Goal: Task Accomplishment & Management: Use online tool/utility

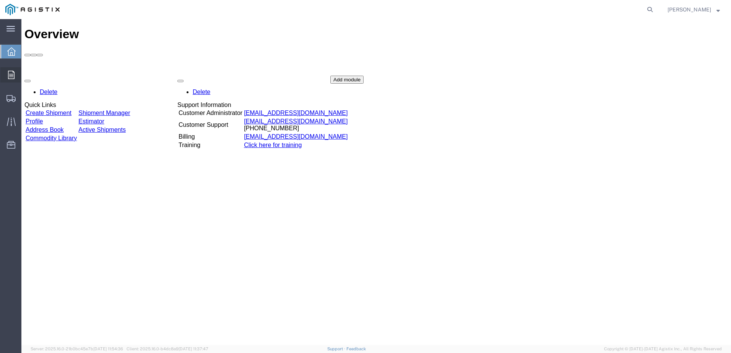
click at [10, 75] on icon at bounding box center [11, 75] width 6 height 8
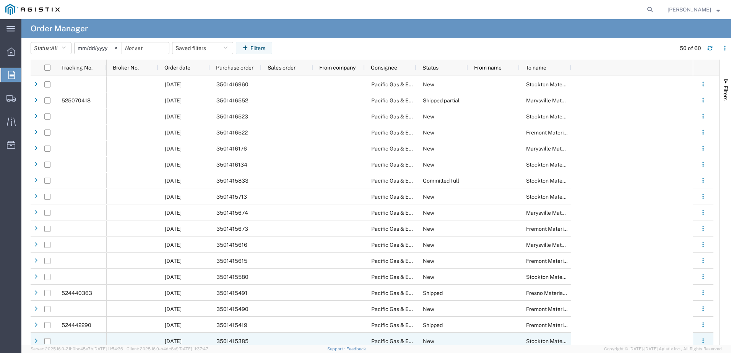
click at [240, 339] on span "3501415385" at bounding box center [232, 341] width 32 height 6
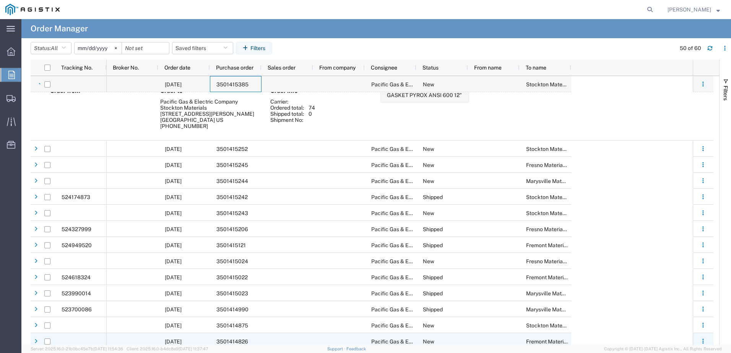
scroll to position [306, 0]
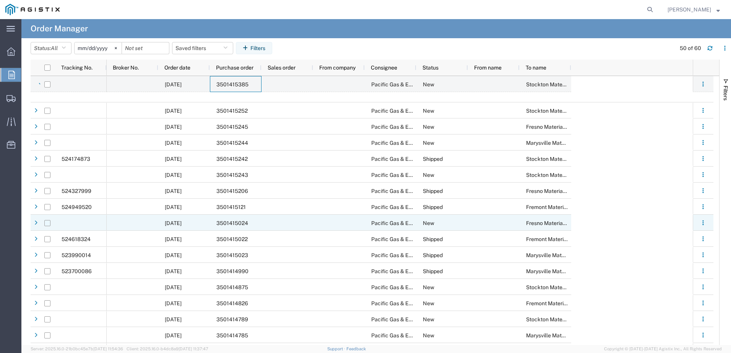
click at [49, 222] on input "Press Space to toggle row selection (unchecked)" at bounding box center [47, 223] width 6 height 6
checkbox input "true"
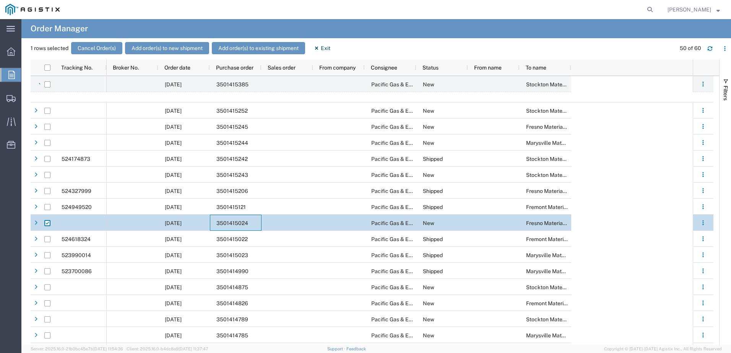
click at [235, 223] on span "3501415024" at bounding box center [232, 223] width 32 height 6
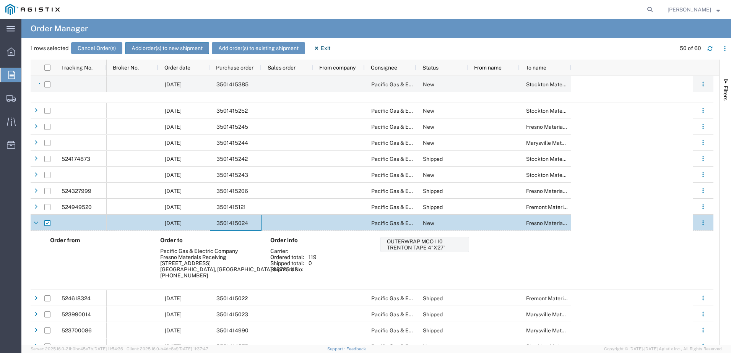
click at [135, 50] on button "Add order(s) to new shipment" at bounding box center [167, 48] width 84 height 12
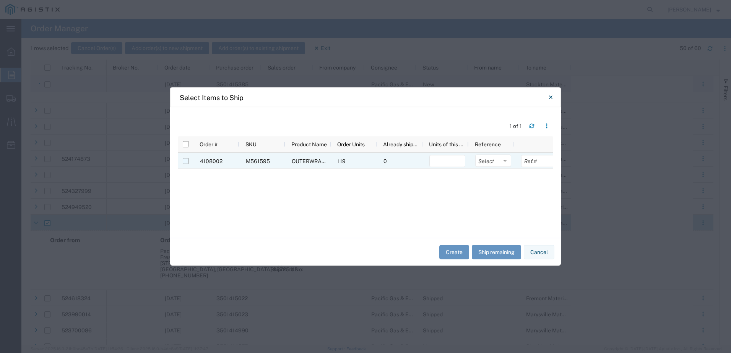
click at [185, 161] on input "Press Space to toggle row selection (unchecked)" at bounding box center [186, 161] width 6 height 6
checkbox input "true"
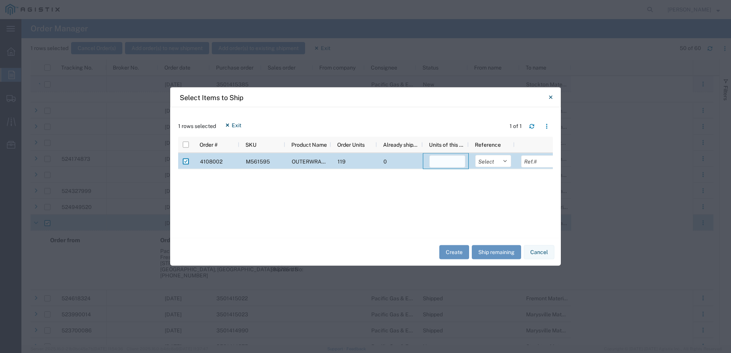
click at [438, 161] on input "number" at bounding box center [447, 162] width 36 height 12
type input "119"
click at [504, 162] on select "Select Purchase Order Delivery Number" at bounding box center [493, 161] width 36 height 12
select select "PURCHORD"
click at [475, 155] on select "Select Purchase Order Delivery Number" at bounding box center [493, 161] width 36 height 12
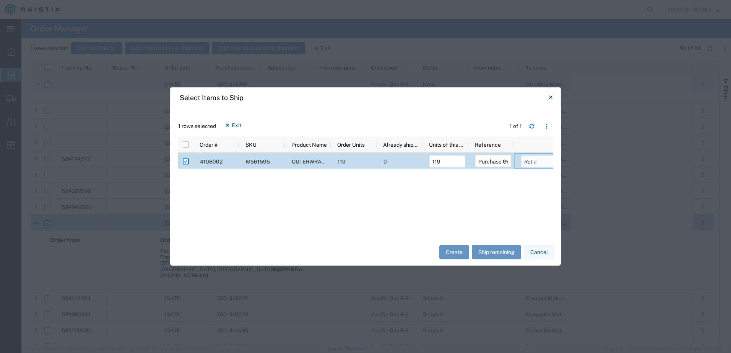
click at [529, 162] on input "text" at bounding box center [539, 162] width 36 height 12
type input "3501415024"
click at [452, 255] on button "Create" at bounding box center [454, 252] width 30 height 14
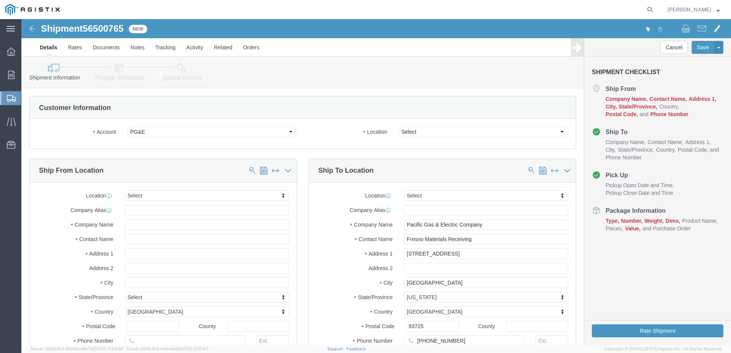
select select
click select "Select All Others Fremont DC Fresno DC Wheatland DC"
select select "19745"
click select "Select All Others Fremont DC Fresno DC Wheatland DC"
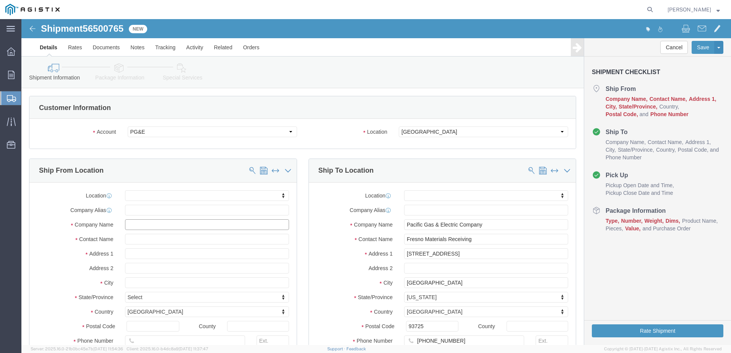
click input "text"
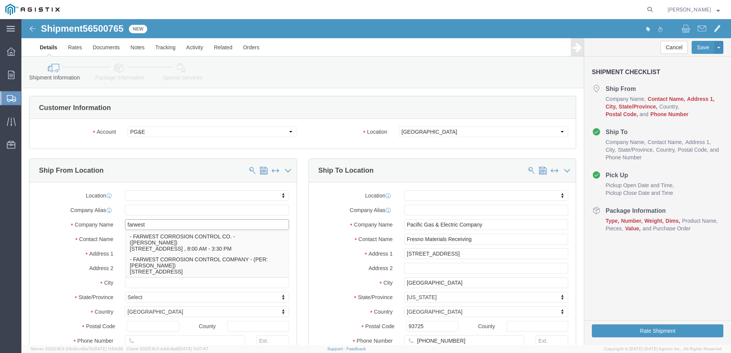
type input "farwest"
click p "- FARWEST CORROSION CONTROL CO. - (Daniel Bernal) 12029 REGENTVIEW AVENUE, DOWN…"
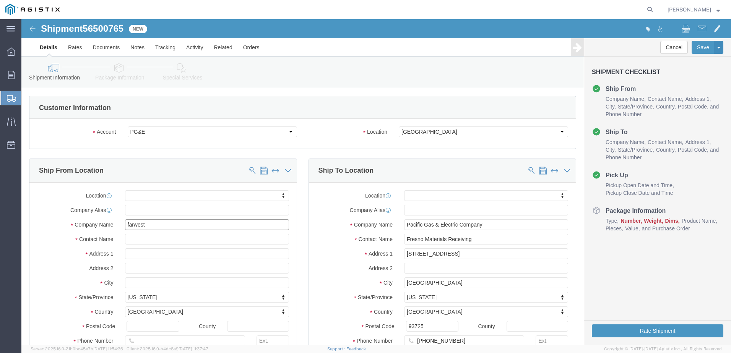
select select "CA"
type input "FARWEST CORROSION CONTROL CO."
drag, startPoint x: 144, startPoint y: 222, endPoint x: 104, endPoint y: 221, distance: 40.2
click input "text"
type input "d"
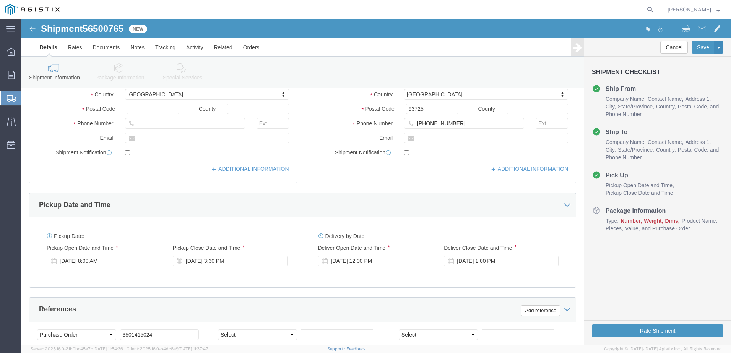
scroll to position [229, 0]
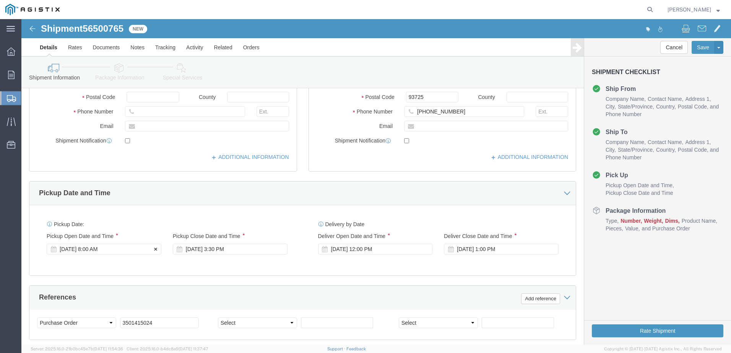
type input "DANNY PENA"
click div "Aug 14 2025 8:00 AM"
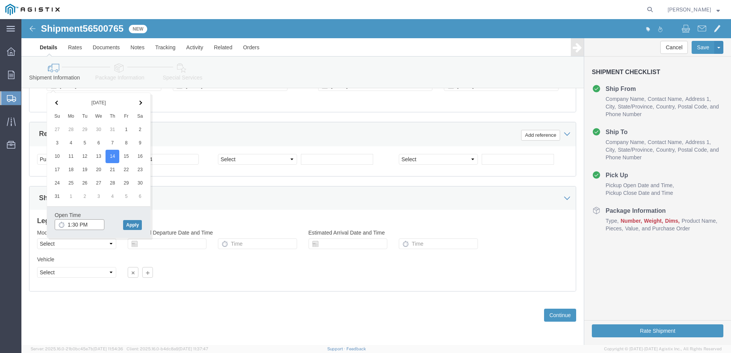
type input "1:30 PM"
click button "Apply"
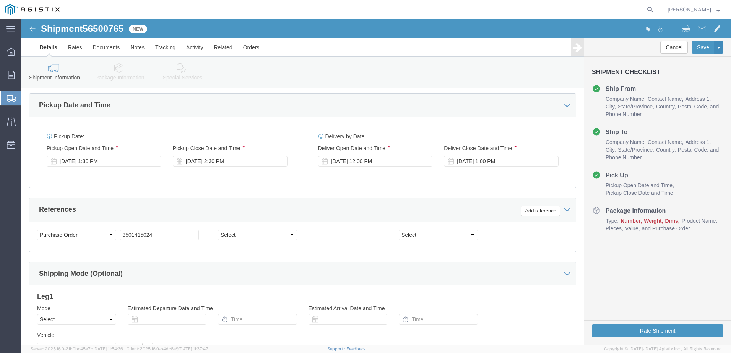
scroll to position [316, 0]
click div "Aug 14 2025 2:30 PM"
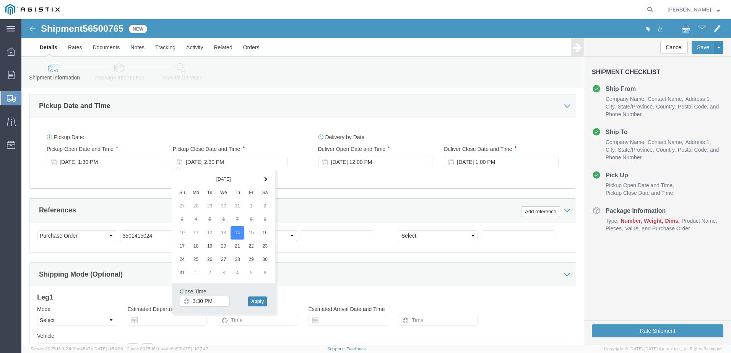
type input "3:30 PM"
click button "Apply"
click div "Aug 28 2025 12:00 PM"
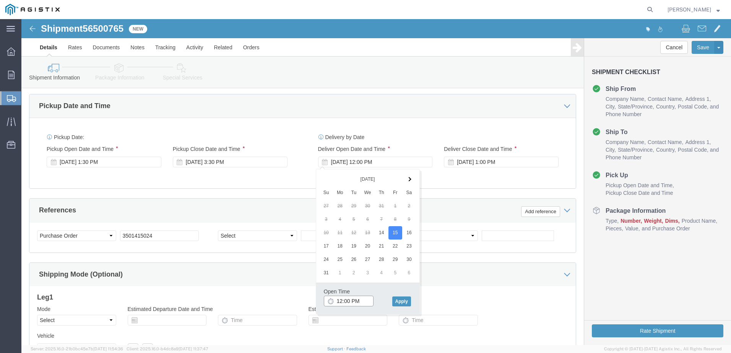
click input "12:00 PM"
click input "7:00 PM"
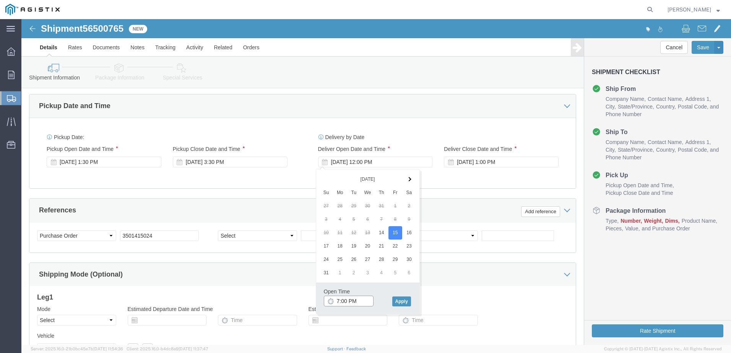
click input "7:00 PM"
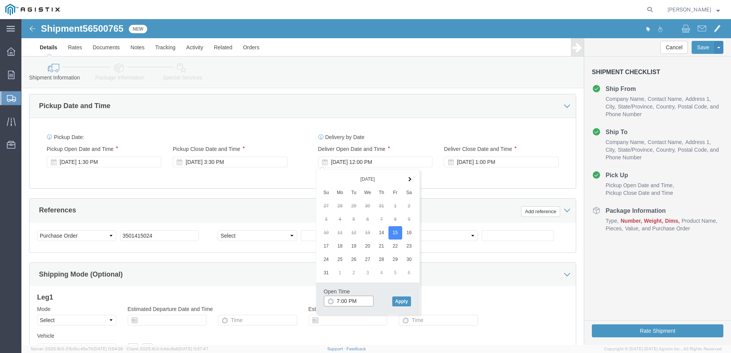
click input "7:00 PM"
type input "7:00 AM"
click button "Apply"
click div "Aug 28 2025 1:00 PM"
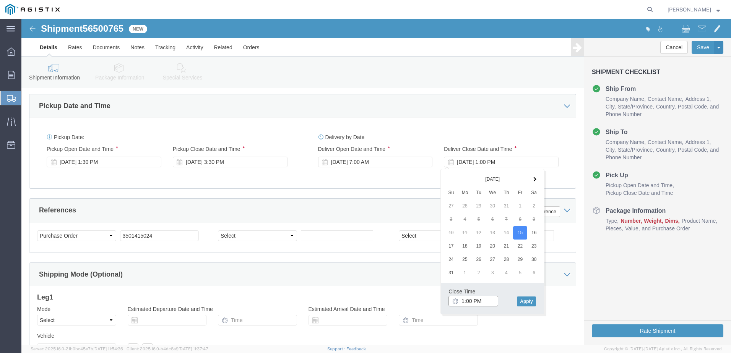
click input "1:00 PM"
type input "2:00 PM"
click button "Apply"
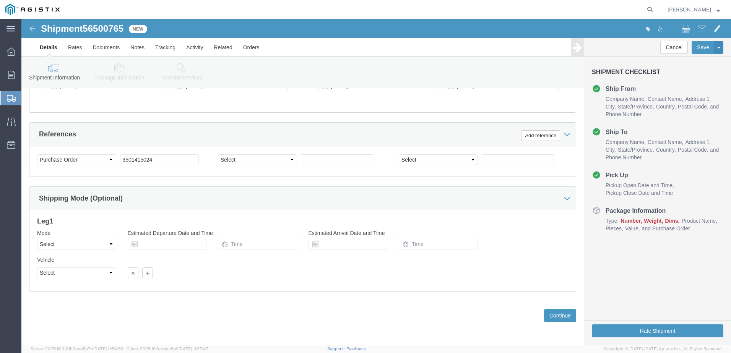
scroll to position [393, 0]
click select "Select Air Less than Truckload Multi-Leg Ocean Freight Rail Small Parcel Truckl…"
select select "LTL"
click select "Select Air Less than Truckload Multi-Leg Ocean Freight Rail Small Parcel Truckl…"
click button "Continue"
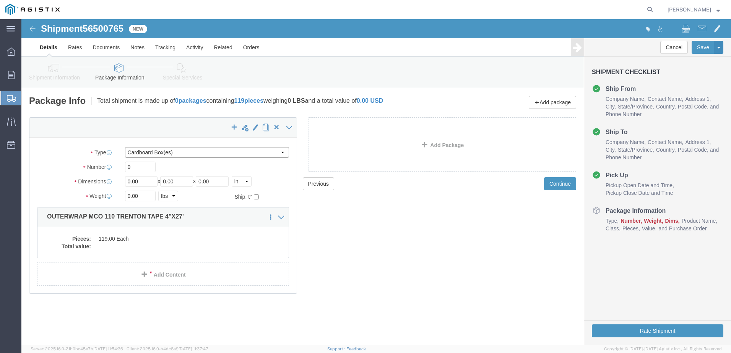
click select "Select Bulk Bundle(s) Cardboard Box(es) Carton(s) Crate(s) Drum(s) (Fiberboard)…"
select select "PSNS"
click select "Select Bulk Bundle(s) Cardboard Box(es) Carton(s) Crate(s) Drum(s) (Fiberboard)…"
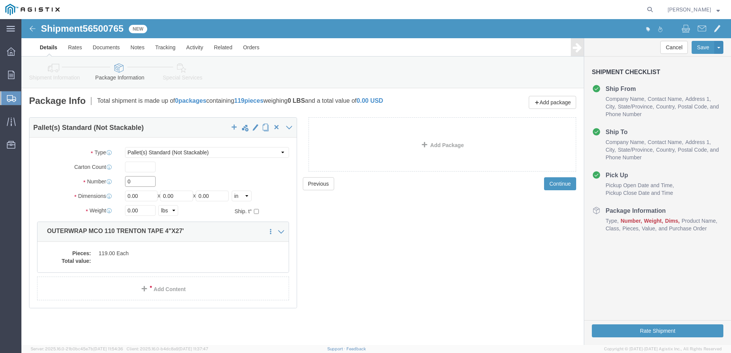
click input "0"
type input "1"
click input "0.00"
type input "0"
type input "50"
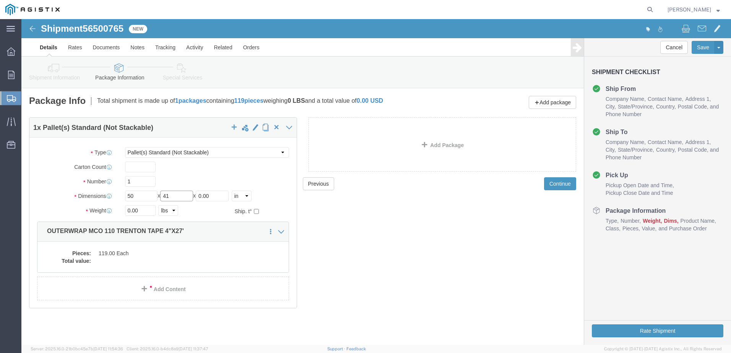
type input "41"
type input "16"
click input "0.00"
drag, startPoint x: 123, startPoint y: 190, endPoint x: 104, endPoint y: 191, distance: 18.7
click input "0.00"
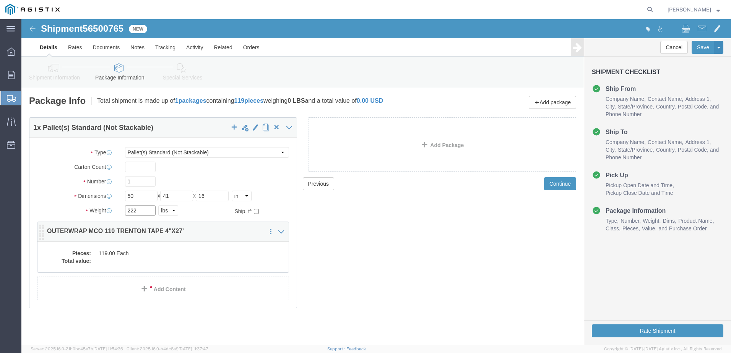
type input "222"
click dd "119.00 Each"
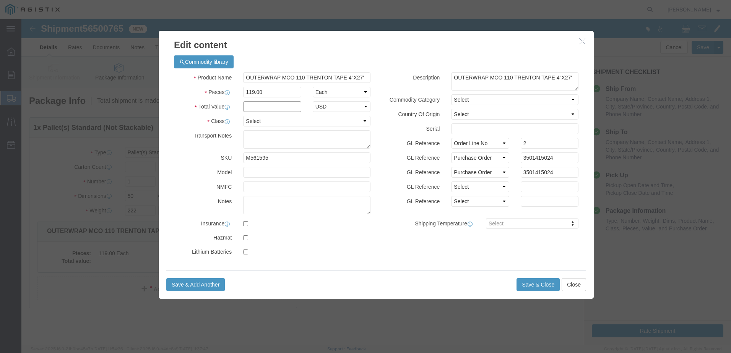
click input "text"
type input "16,779"
click select "Select 50 55 60 65 70 85 92.5 100 125 175 250 300 400"
select select "65"
click select "Select 50 55 60 65 70 85 92.5 100 125 175 250 300 400"
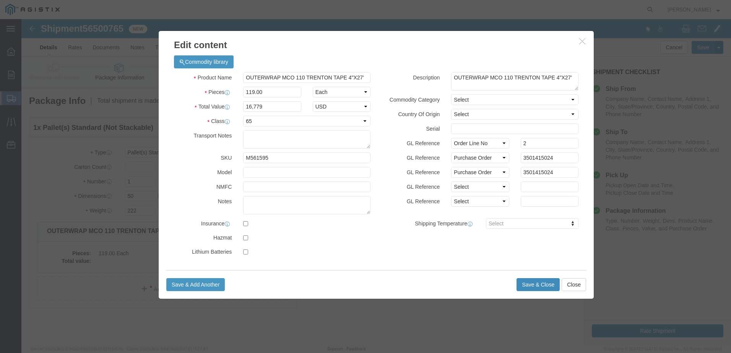
click button "Save & Close"
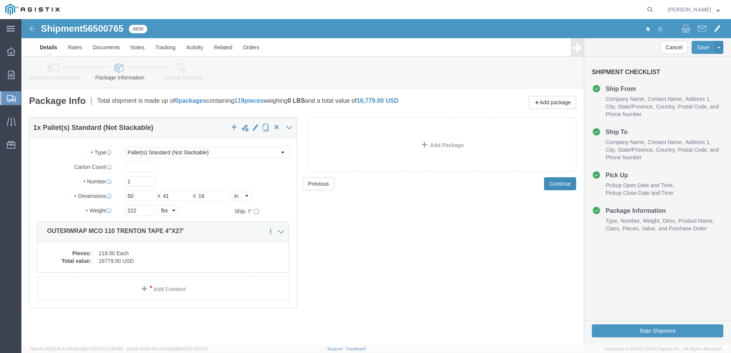
click button "Continue"
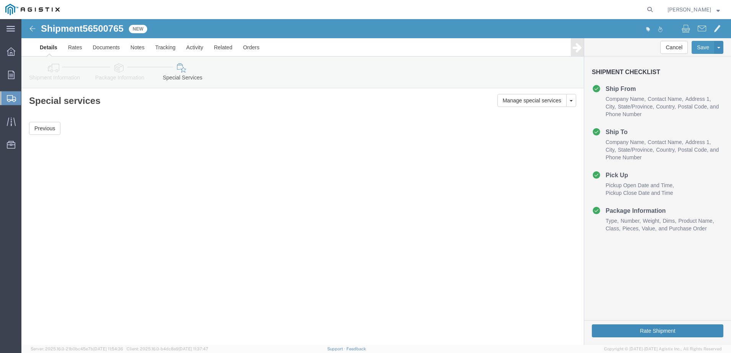
click button "Rate Shipment"
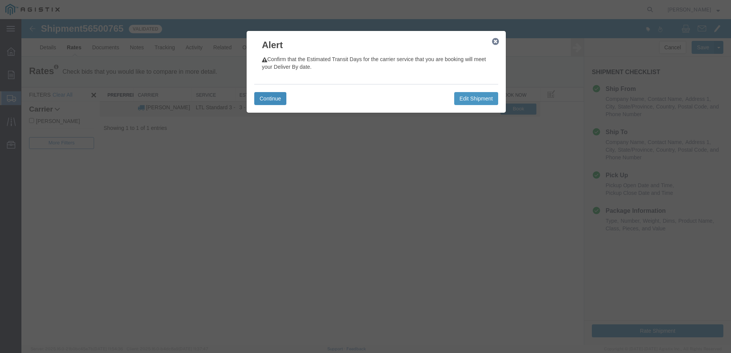
click at [276, 99] on button "Continue" at bounding box center [270, 98] width 32 height 13
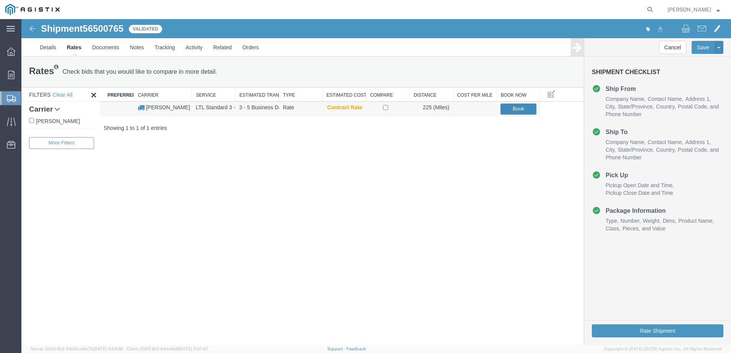
click at [522, 108] on button "Book" at bounding box center [518, 109] width 36 height 11
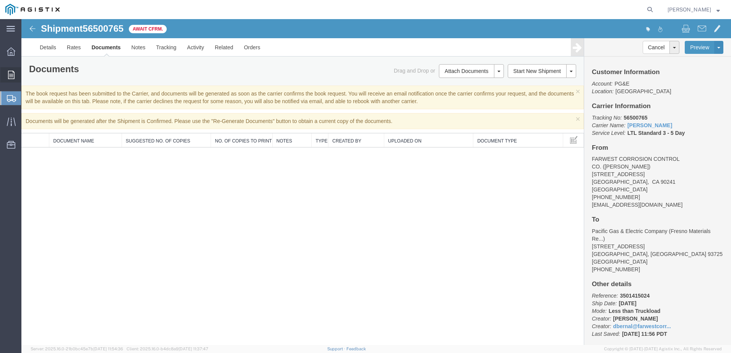
click at [13, 75] on icon at bounding box center [11, 75] width 6 height 8
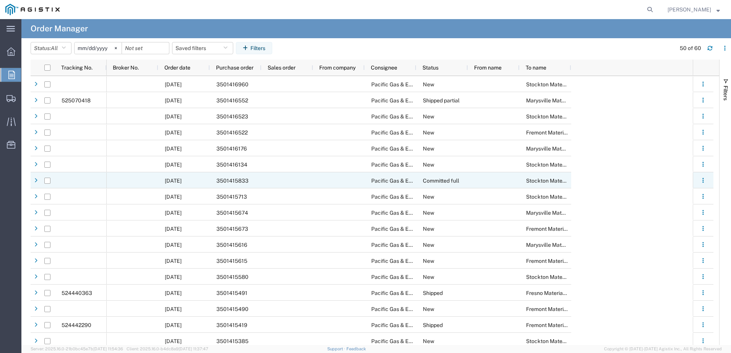
click at [228, 178] on span "3501415833" at bounding box center [232, 181] width 32 height 6
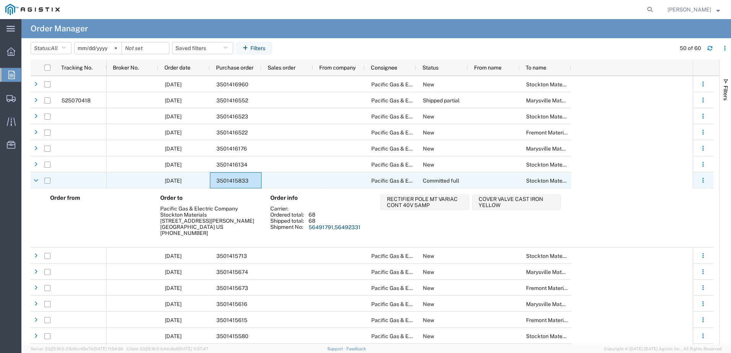
click at [48, 182] on input "Press Space to toggle row selection (unchecked)" at bounding box center [47, 181] width 6 height 6
checkbox input "true"
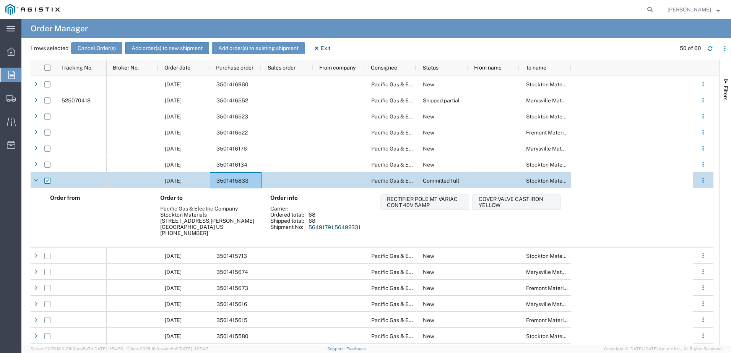
click at [170, 45] on button "Add order(s) to new shipment" at bounding box center [167, 48] width 84 height 12
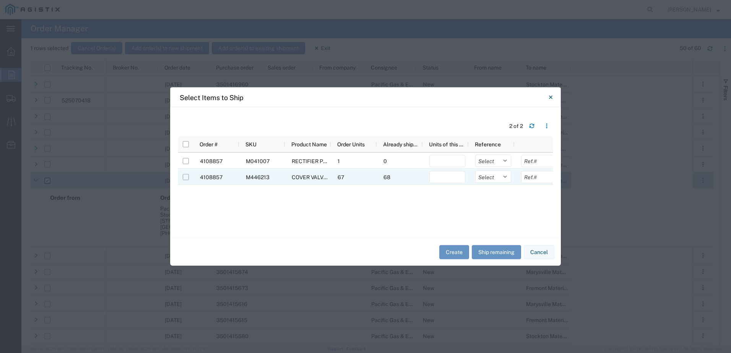
click at [187, 178] on input "Press Space to toggle row selection (unchecked)" at bounding box center [186, 177] width 6 height 6
checkbox input "true"
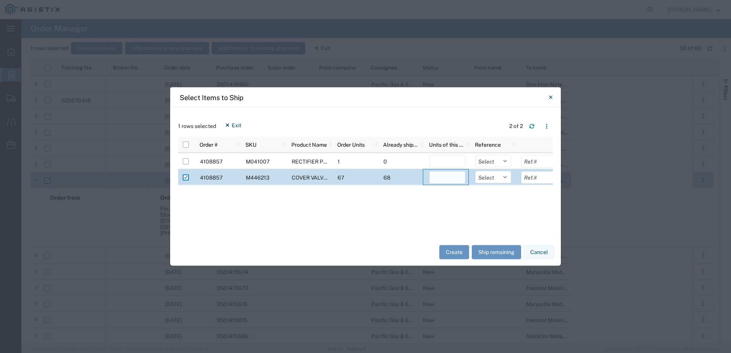
click at [444, 181] on input "number" at bounding box center [447, 178] width 36 height 12
type input "67"
click at [502, 177] on select "Select Purchase Order Delivery Number" at bounding box center [493, 177] width 36 height 12
select select "PURCHORD"
click at [475, 171] on select "Select Purchase Order Delivery Number" at bounding box center [493, 177] width 36 height 12
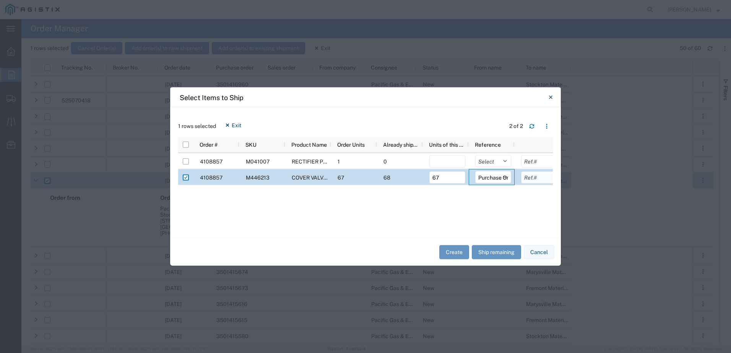
click at [534, 178] on input "text" at bounding box center [539, 178] width 36 height 12
type input "3501415833"
click at [445, 250] on button "Create" at bounding box center [454, 252] width 30 height 14
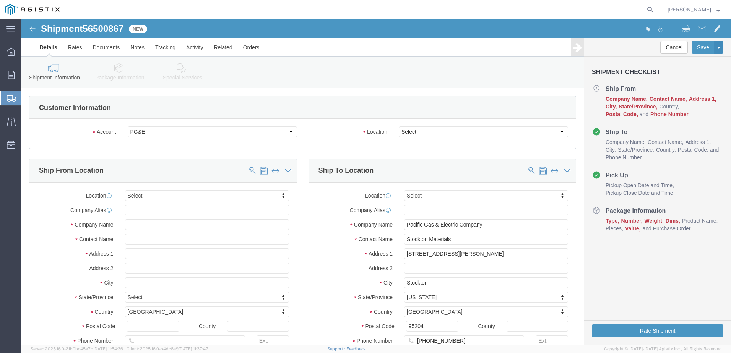
select select
click select "Select All Others Fremont DC Fresno DC Wheatland DC"
select select "23082"
click select "Select All Others Fremont DC Fresno DC Wheatland DC"
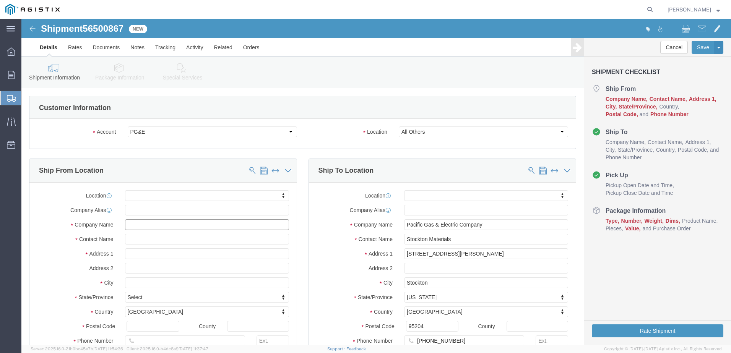
click input "text"
type input "FARWEST"
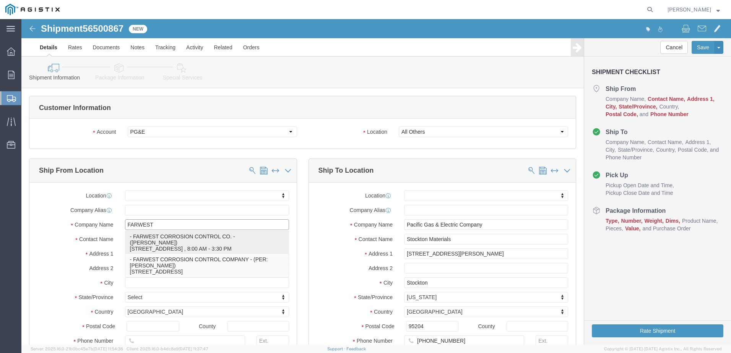
click p "- FARWEST CORROSION CONTROL CO. - (Daniel Bernal) 12029 REGENTVIEW AVENUE, DOWN…"
select select "CA"
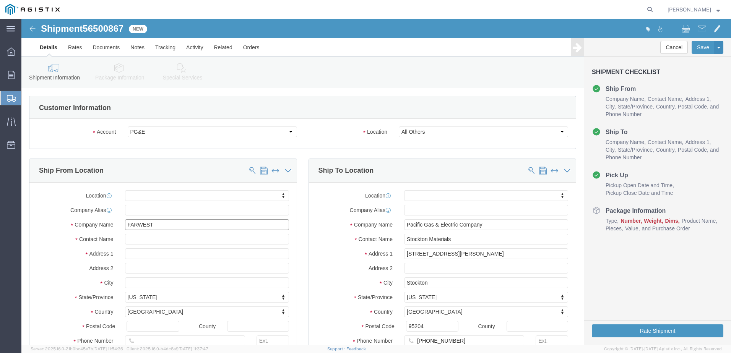
type input "FARWEST CORROSION CONTROL CO."
drag, startPoint x: 143, startPoint y: 220, endPoint x: 110, endPoint y: 226, distance: 33.9
click div "Location My Profile Location (OBSOLETE) BURNEY SC - GC TRAILER (OBSOLETE) BURNE…"
click input "text"
drag, startPoint x: 147, startPoint y: 220, endPoint x: 104, endPoint y: 223, distance: 42.9
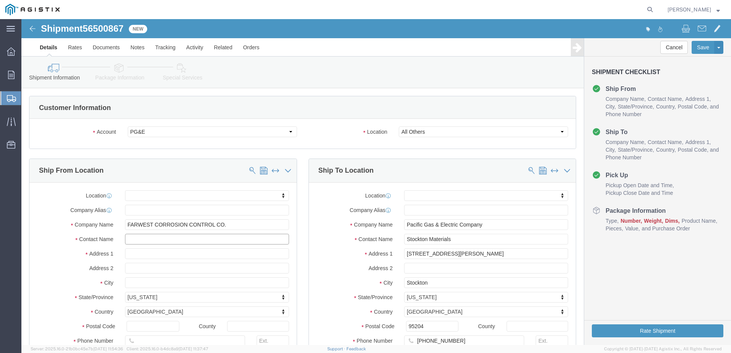
click input "text"
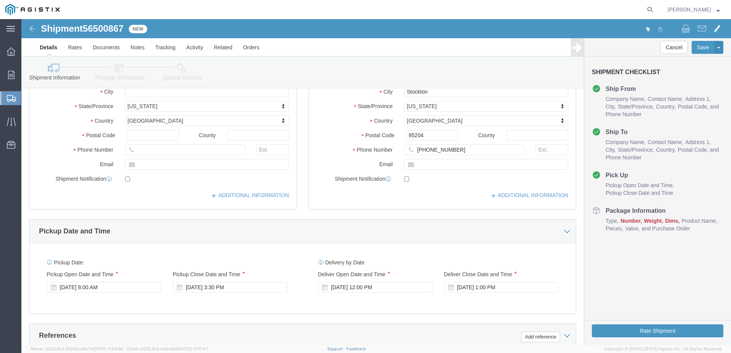
scroll to position [229, 0]
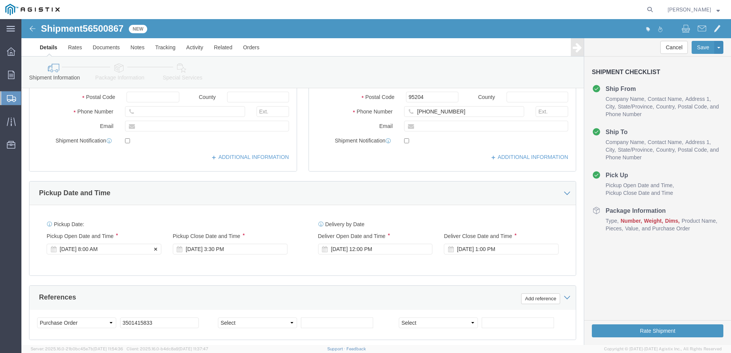
type input "DANNY PENA"
click div "Aug 14 2025 8:00 AM"
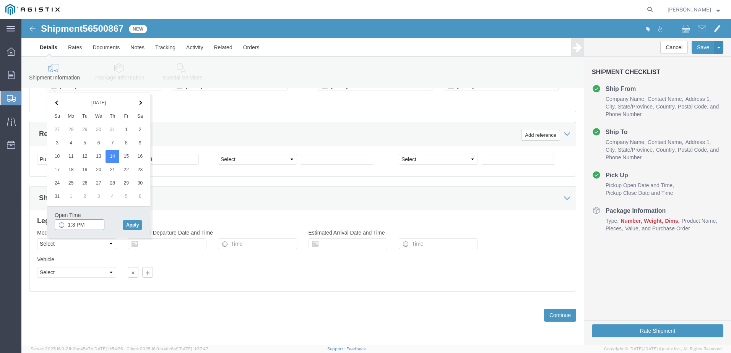
type input "1:30 PM"
click button "Apply"
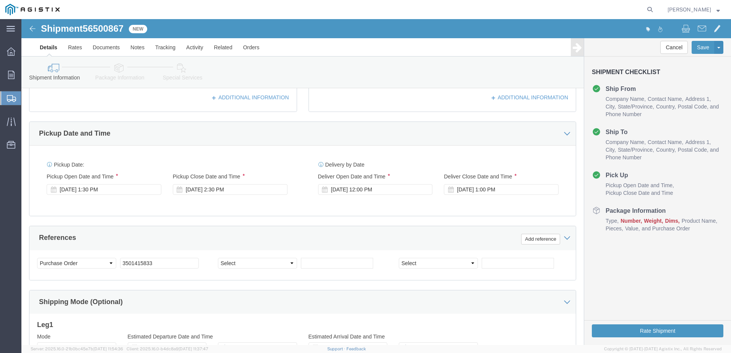
scroll to position [278, 0]
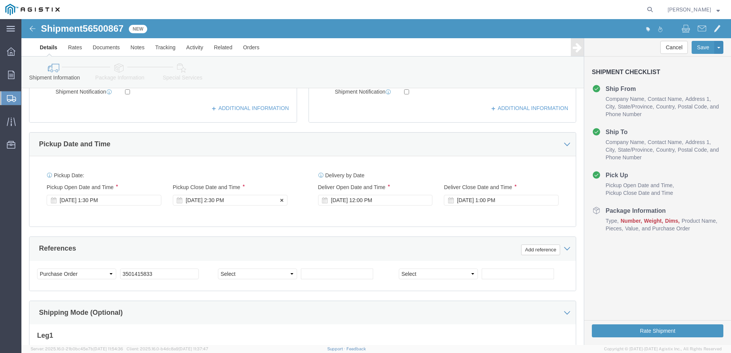
click div "Aug 14 2025 2:30 PM"
click button "Apply"
click div "Sep 04 2025 12:00 PM"
click span
click input "12:00 PM"
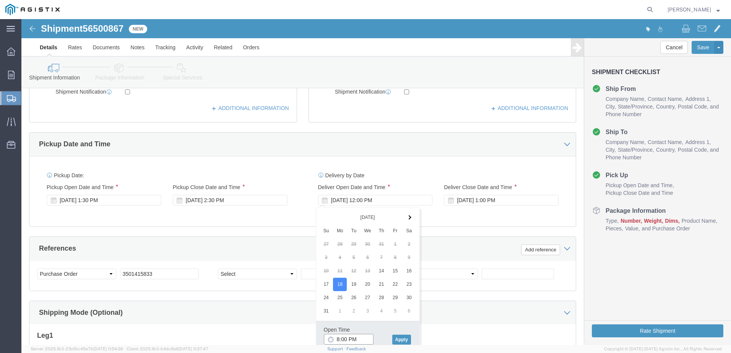
click input "8:00 PM"
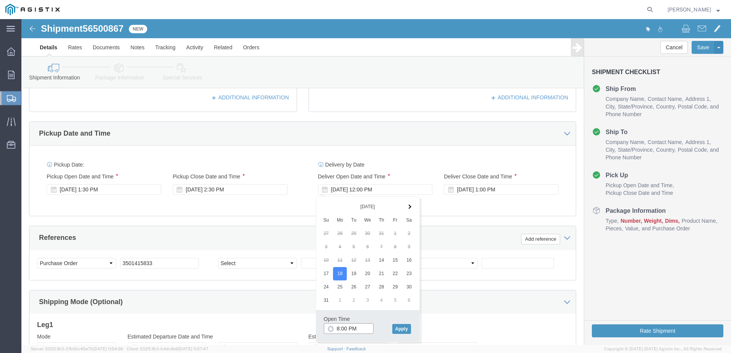
scroll to position [292, 0]
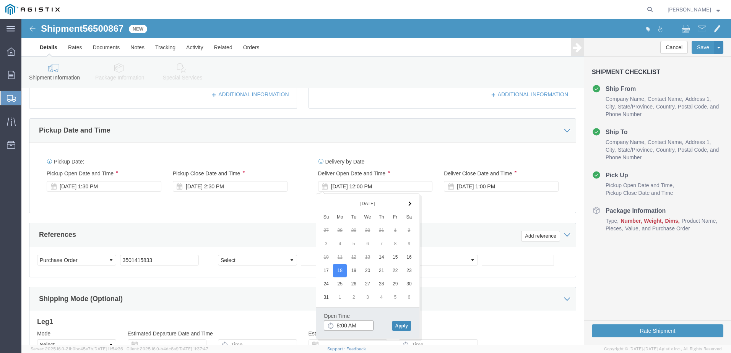
type input "8:00 AM"
click button "Apply"
click div "Sep 04 2025 1:00 PM"
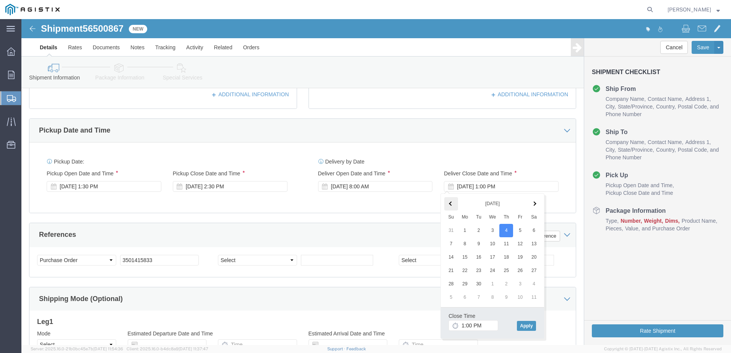
click span
click input "1:00 PM"
type input "2:00 PM"
click button "Apply"
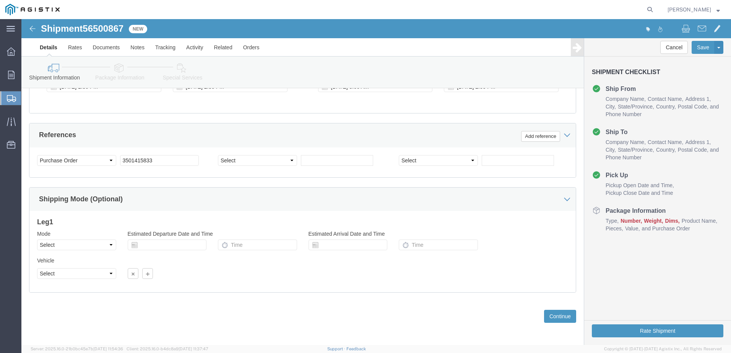
scroll to position [393, 0]
click select "Select Air Less than Truckload Multi-Leg Ocean Freight Rail Small Parcel Truckl…"
select select "LTL"
click select "Select Air Less than Truckload Multi-Leg Ocean Freight Rail Small Parcel Truckl…"
click button "Continue"
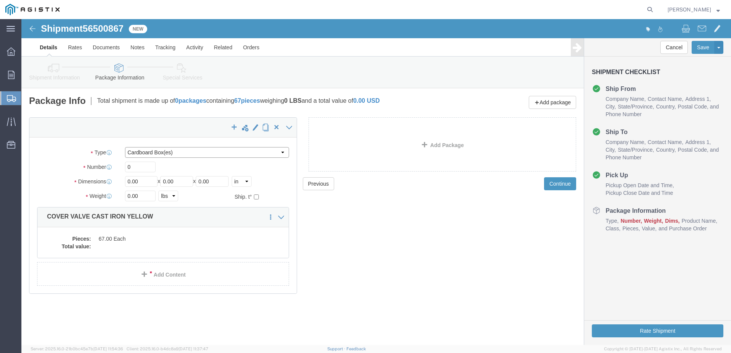
click select "Select Bulk Bundle(s) Cardboard Box(es) Carton(s) Crate(s) Drum(s) (Fiberboard)…"
select select "PSNS"
click select "Select Bulk Bundle(s) Cardboard Box(es) Carton(s) Crate(s) Drum(s) (Fiberboard)…"
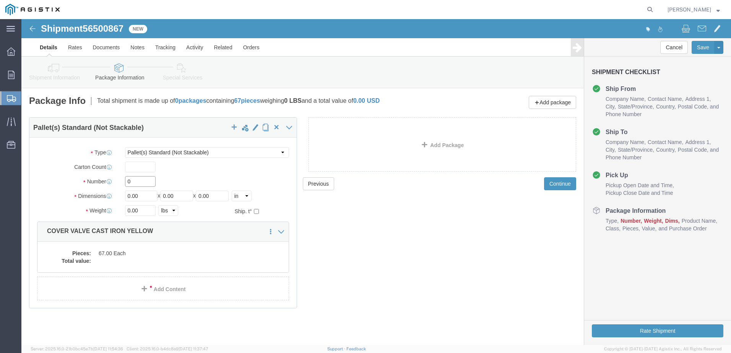
click input "0"
type input "1"
drag, startPoint x: 119, startPoint y: 190, endPoint x: 103, endPoint y: 191, distance: 15.7
click input "0.00"
type input "956"
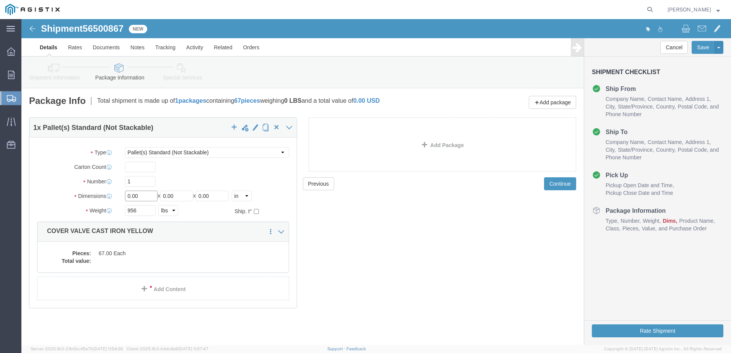
click input "0.00"
type input "0"
type input "48"
type input "41"
type input "16"
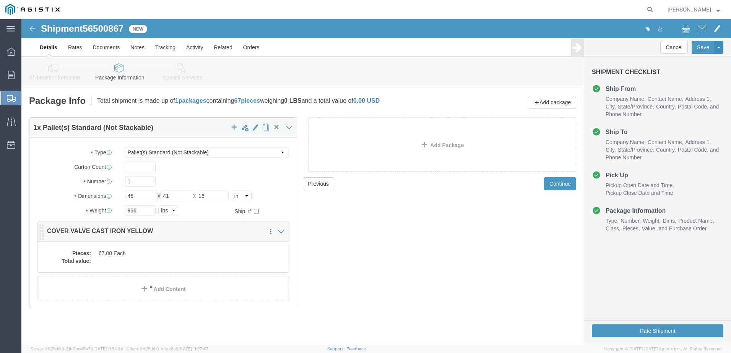
click dd
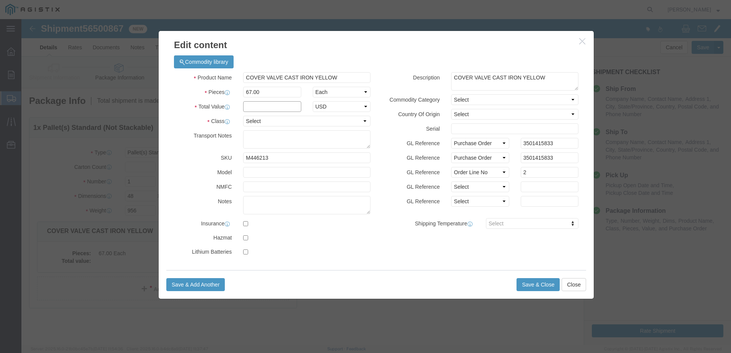
click input "text"
type input "4261.20"
click select "Select 50 55 60 65 70 85 92.5 100 125 175 250 300 400"
select select "50"
click select "Select 50 55 60 65 70 85 92.5 100 125 175 250 300 400"
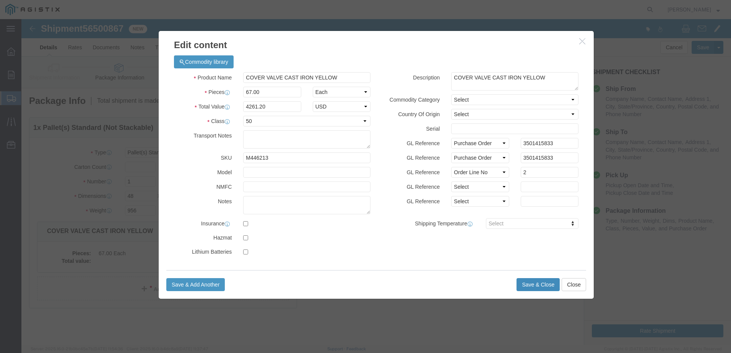
click button "Save & Close"
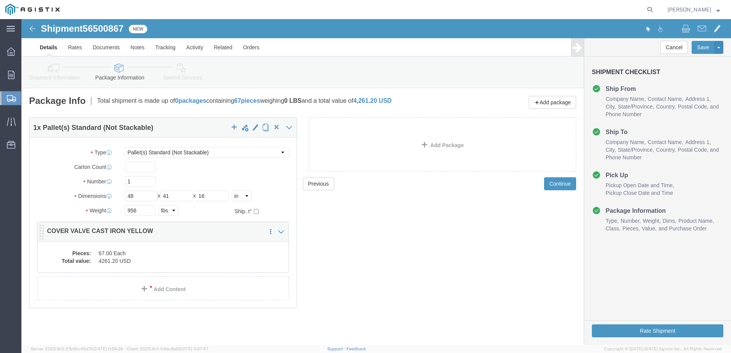
click div "Pieces: 67.00 Each Total value: 4261.20 USD"
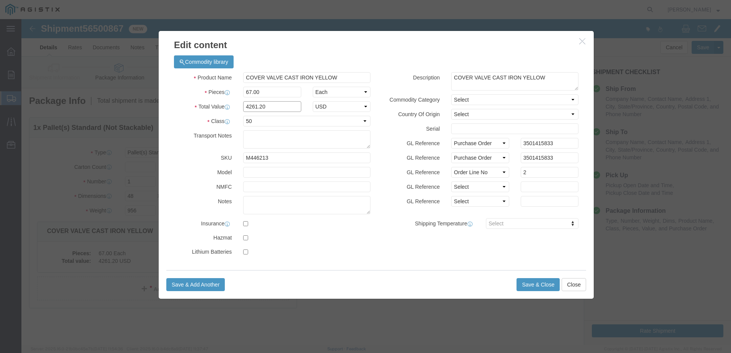
drag, startPoint x: 256, startPoint y: 87, endPoint x: 156, endPoint y: 87, distance: 99.4
click div "Total Value 4261.20 Select ADP AED AFN ALL AMD AOA ARS ATS AUD AWG AZN BAM BBD …"
type input "1"
click div "Commodity library Product Name COVER VALVE CAST IRON YELLOW Pieces 67.00 Select…"
click button "Save & Close"
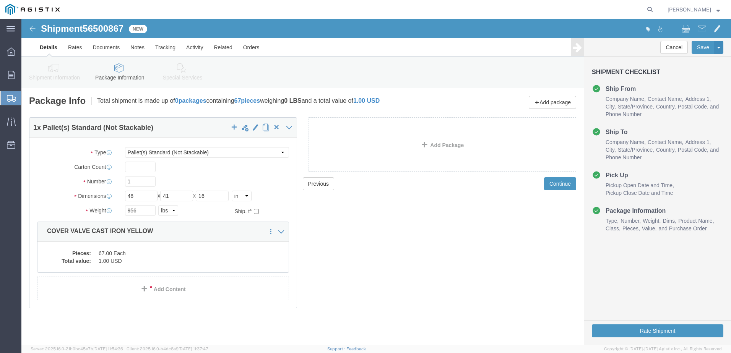
click icon
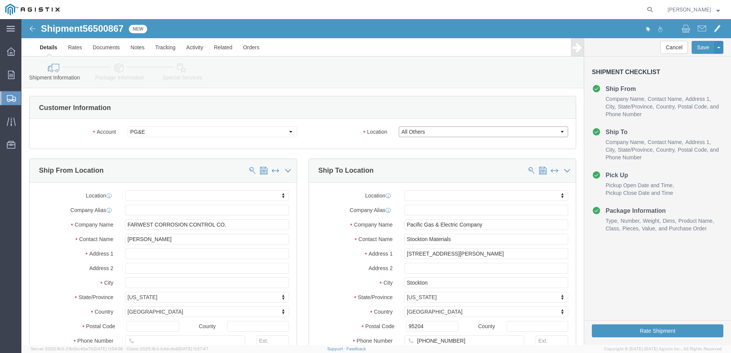
click select "Select All Others Fremont DC Fresno DC Wheatland DC"
click div "Please fix the following errors Customer Information Account Select Farwest Cor…"
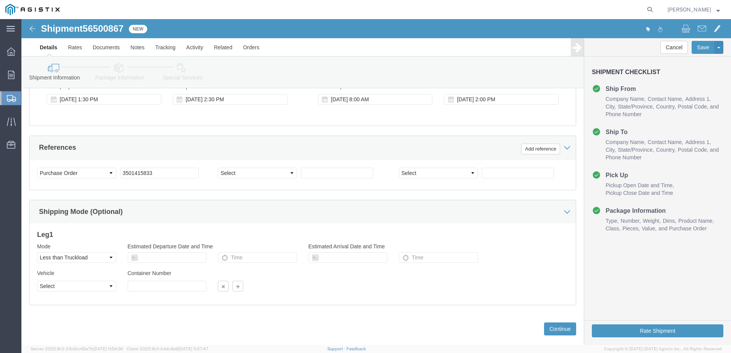
scroll to position [382, 0]
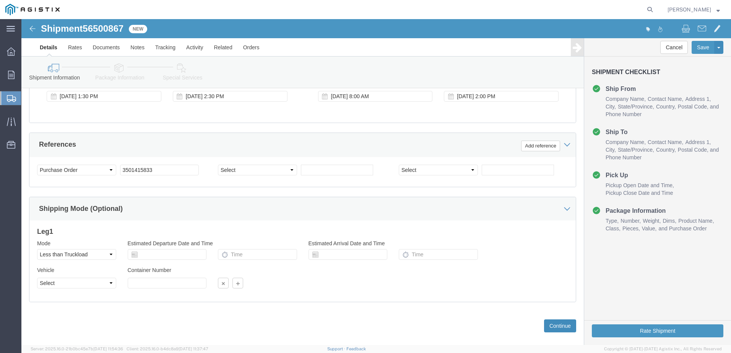
click button "Continue"
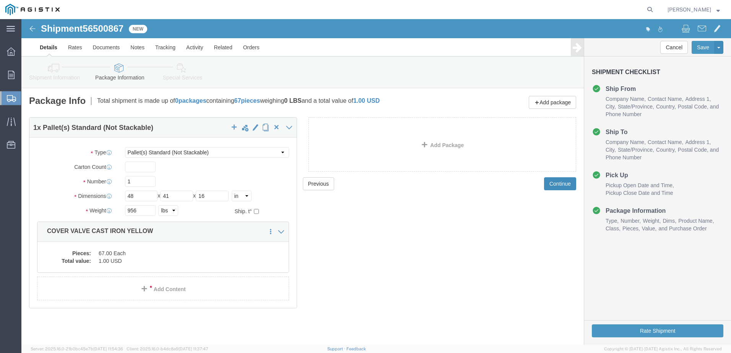
scroll to position [0, 0]
click button "Continue"
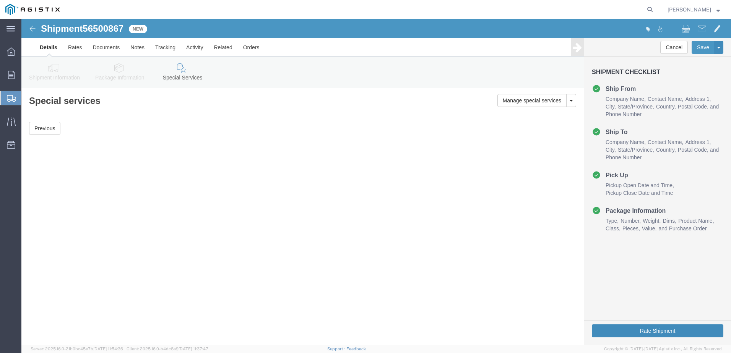
click button "Rate Shipment"
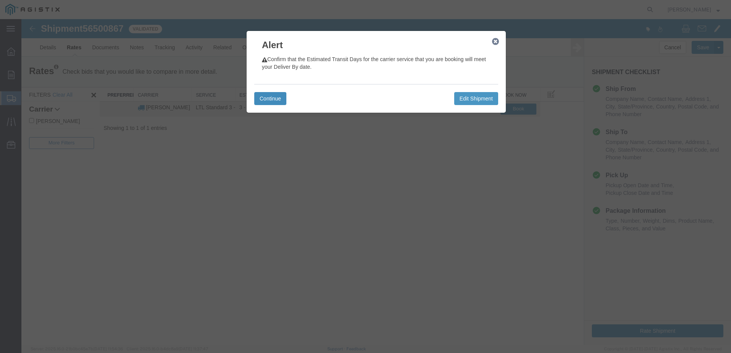
click at [273, 96] on button "Continue" at bounding box center [270, 98] width 32 height 13
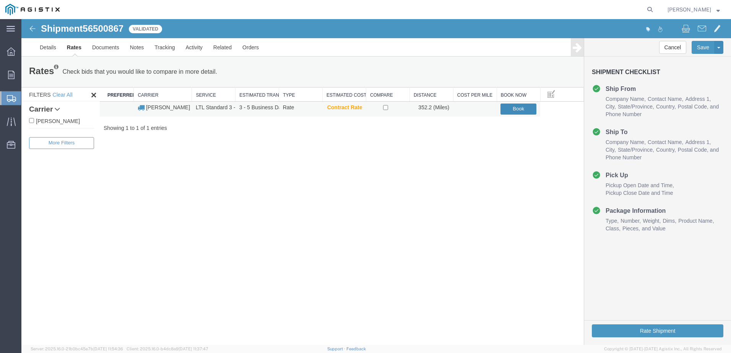
click at [517, 109] on button "Book" at bounding box center [518, 109] width 36 height 11
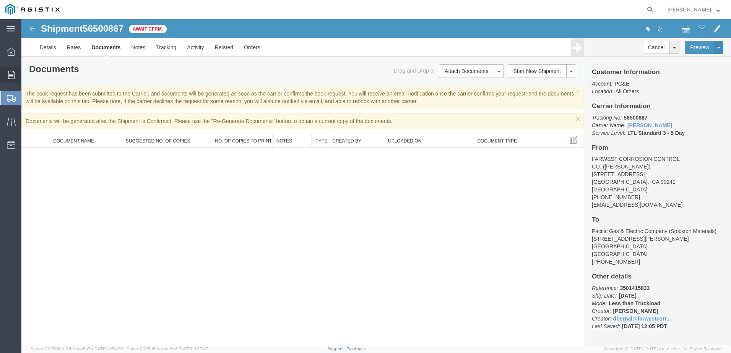
click at [14, 75] on icon at bounding box center [11, 75] width 6 height 8
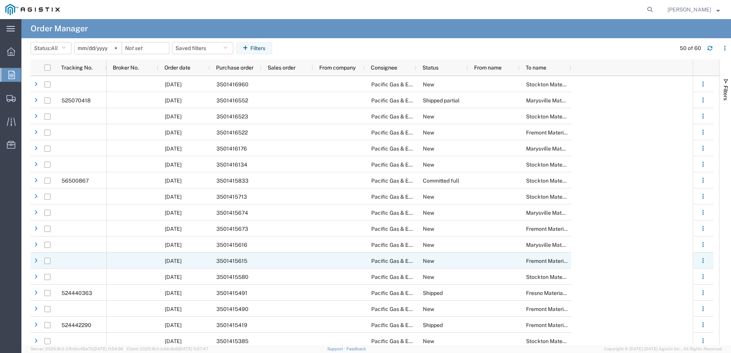
drag, startPoint x: 249, startPoint y: 275, endPoint x: 249, endPoint y: 298, distance: 22.9
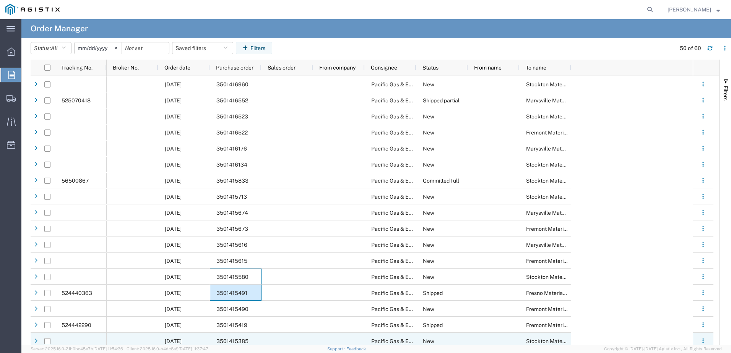
click at [243, 340] on span "3501415385" at bounding box center [232, 341] width 32 height 6
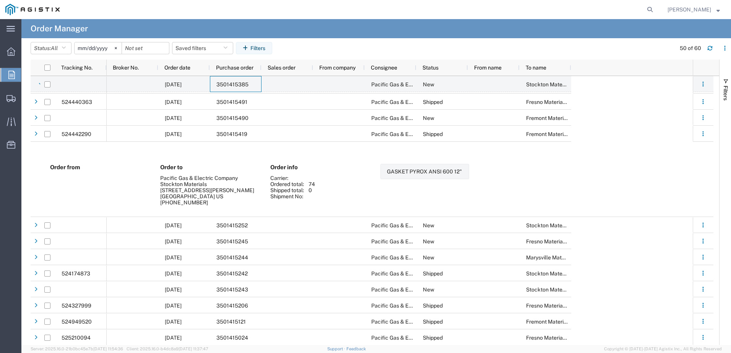
scroll to position [306, 0]
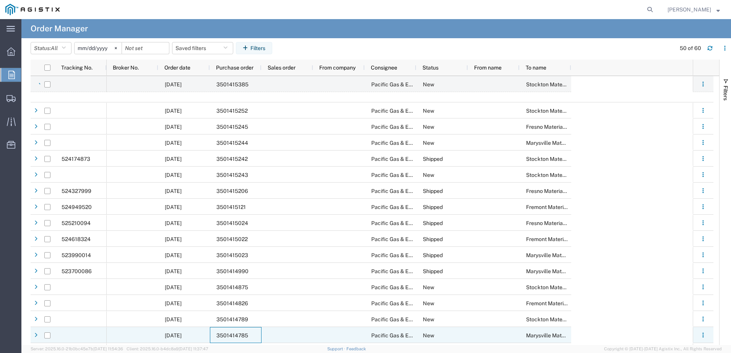
click at [250, 338] on div "3501414785" at bounding box center [236, 335] width 52 height 16
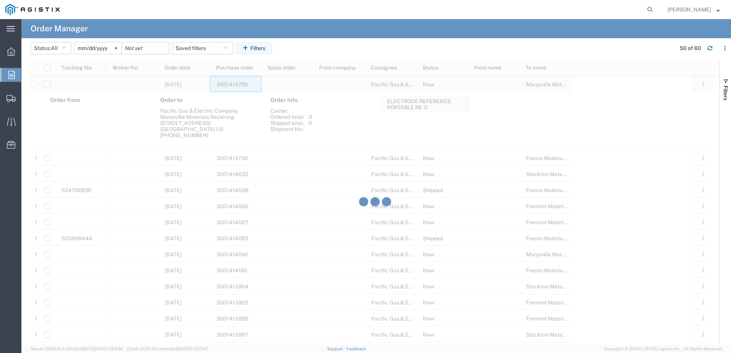
scroll to position [573, 0]
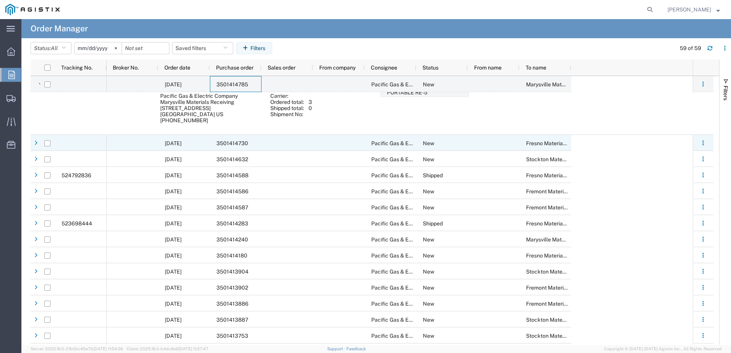
click at [242, 145] on span "3501414730" at bounding box center [232, 143] width 32 height 6
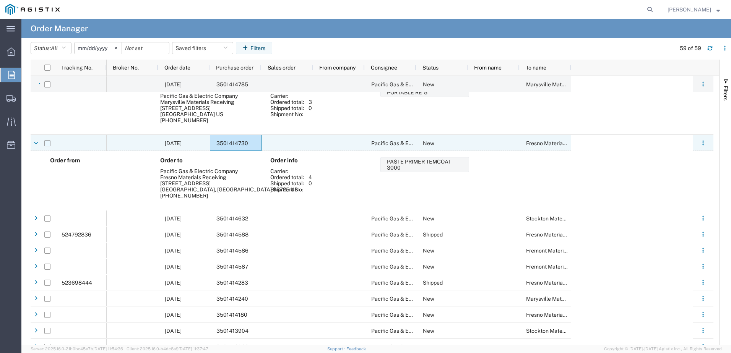
click at [48, 143] on input "Press Space to toggle row selection (unchecked)" at bounding box center [47, 143] width 6 height 6
checkbox input "true"
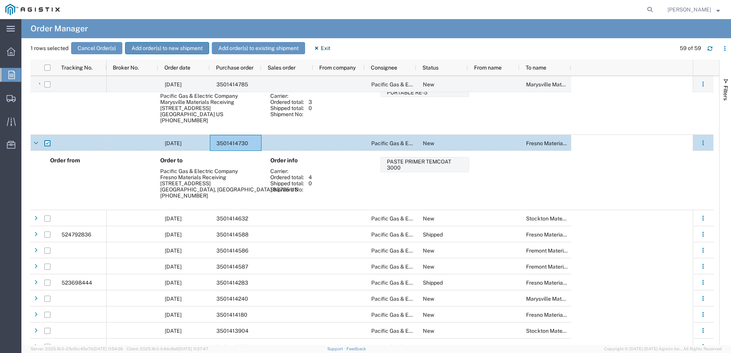
click at [175, 45] on button "Add order(s) to new shipment" at bounding box center [167, 48] width 84 height 12
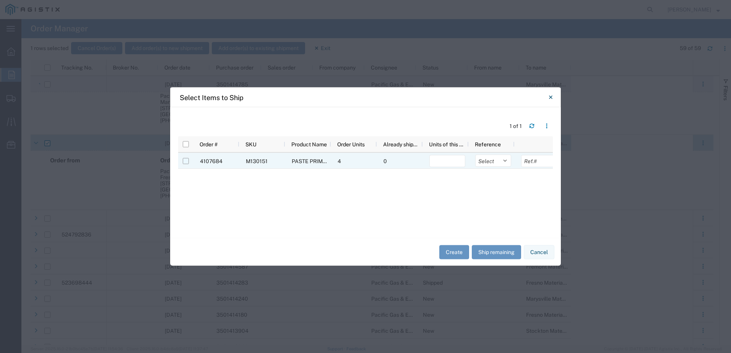
click at [188, 164] on input "Press Space to toggle row selection (unchecked)" at bounding box center [186, 161] width 6 height 6
checkbox input "true"
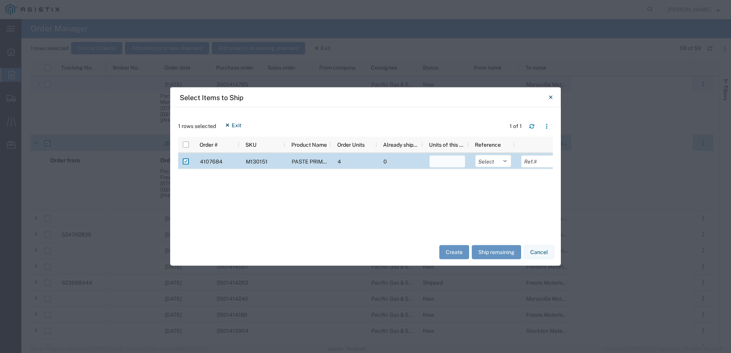
click at [447, 162] on input "number" at bounding box center [447, 162] width 36 height 12
type input "4"
click at [508, 161] on select "Select Purchase Order Delivery Number" at bounding box center [493, 161] width 36 height 12
select select "PURCHORD"
click at [475, 155] on select "Select Purchase Order Delivery Number" at bounding box center [493, 161] width 36 height 12
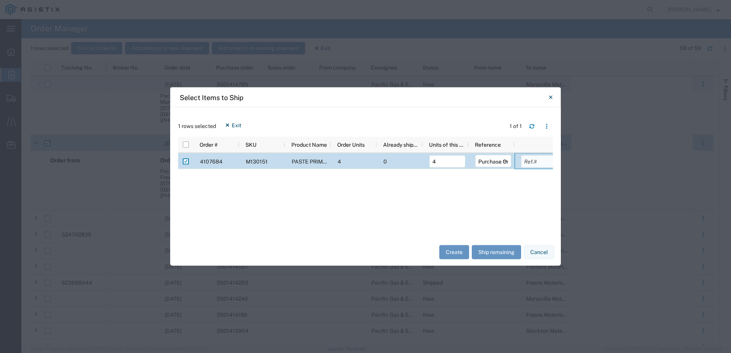
click at [531, 163] on input "text" at bounding box center [539, 162] width 36 height 12
type input "3501414730"
click at [462, 253] on button "Create" at bounding box center [454, 252] width 30 height 14
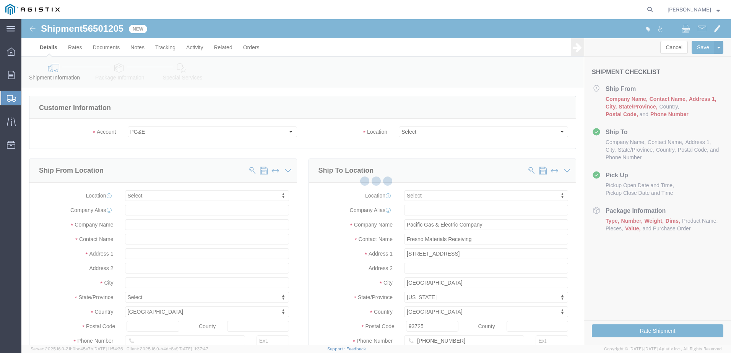
select select
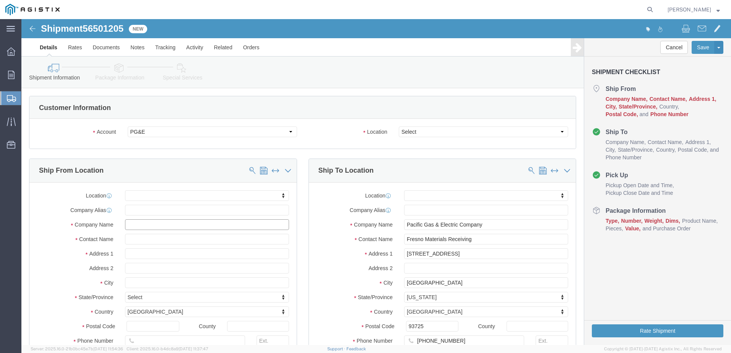
click input "text"
type input "F"
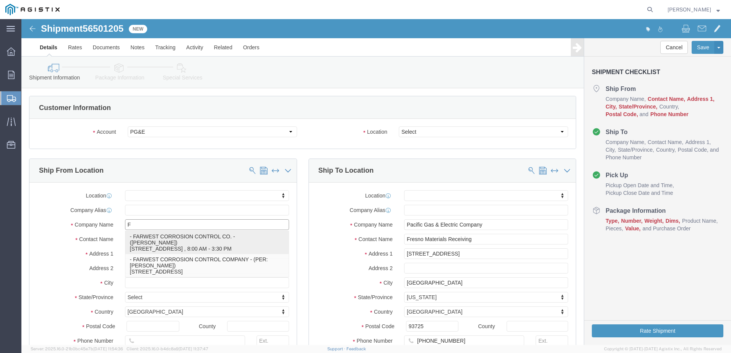
click p "- FARWEST CORROSION CONTROL CO. - (Daniel Bernal) 12029 REGENTVIEW AVENUE, DOWN…"
select select "CA"
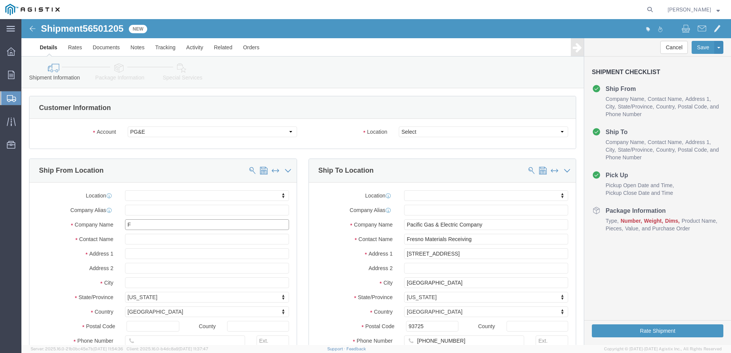
type input "FARWEST CORROSION CONTROL CO."
drag, startPoint x: 145, startPoint y: 221, endPoint x: -23, endPoint y: 199, distance: 169.2
click html "Shipment 56501205 New Details Rates Documents Notes Tracking Activity Related O…"
type input "DANNY PENA"
drag, startPoint x: 536, startPoint y: 114, endPoint x: 524, endPoint y: 114, distance: 12.6
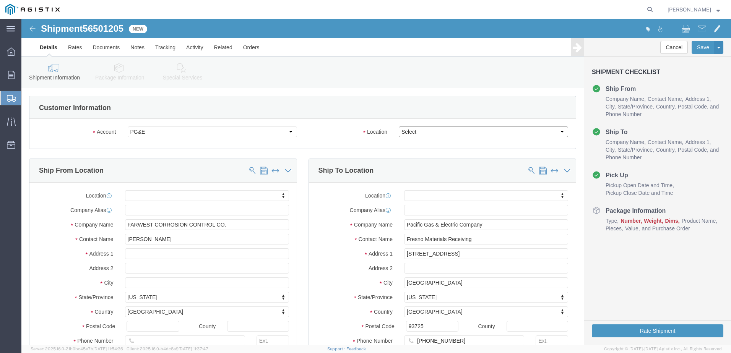
click select "Select All Others Fremont DC Fresno DC Wheatland DC"
select select "19745"
click select "Select All Others Fremont DC Fresno DC Wheatland DC"
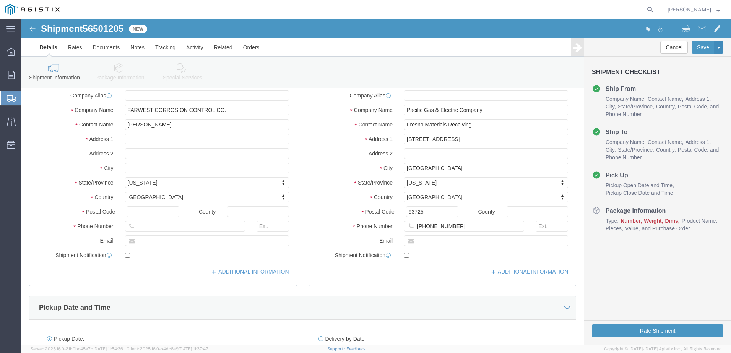
scroll to position [268, 0]
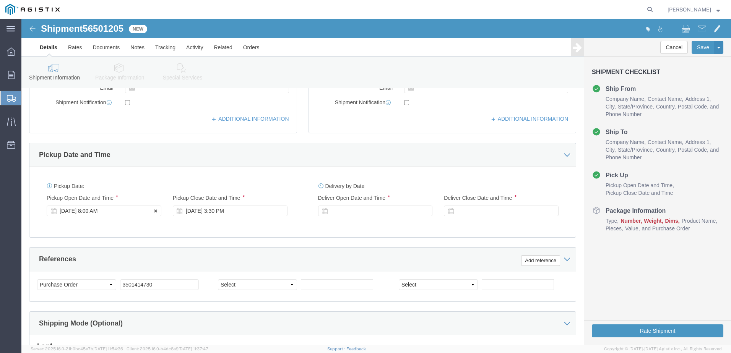
click div "Aug 14 2025 8:00 AM"
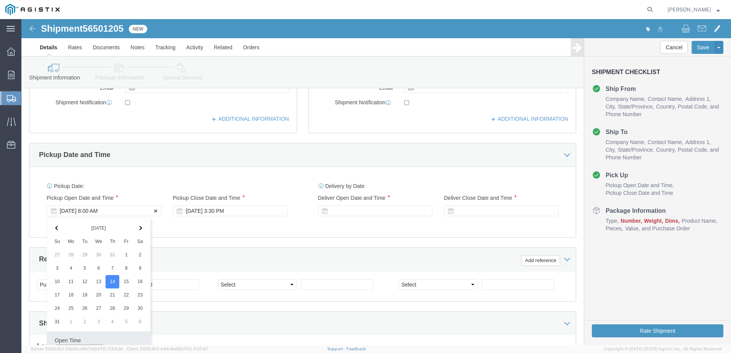
scroll to position [278, 0]
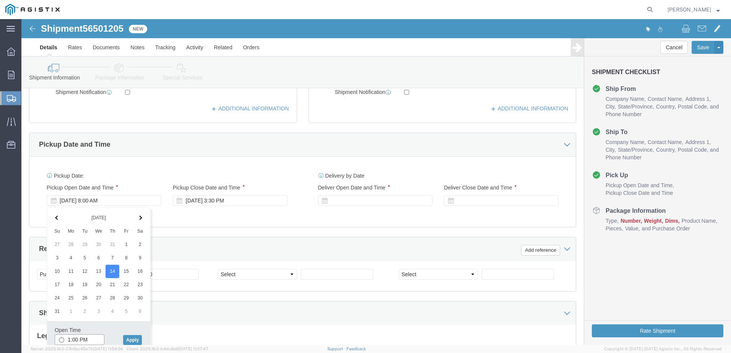
click input "1:00 PM"
type input "1:30 PM"
click button "Apply"
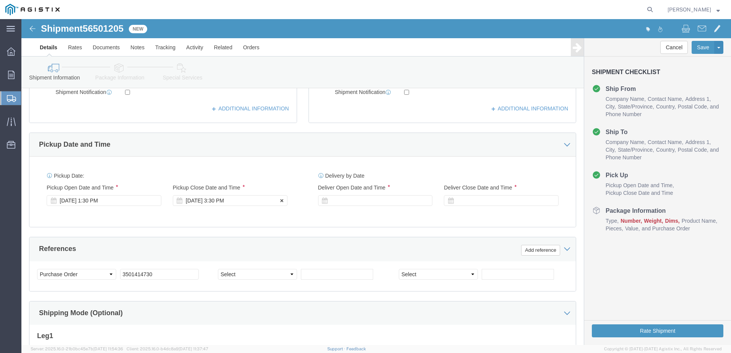
click div "Aug 14 2025 3:30 PM"
type input "3:30 PM"
click button "Apply"
click div
click input "4:30 PM"
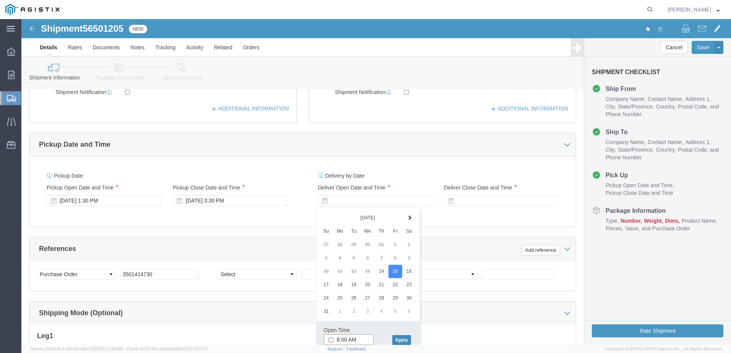
type input "8:00 AM"
click button "Apply"
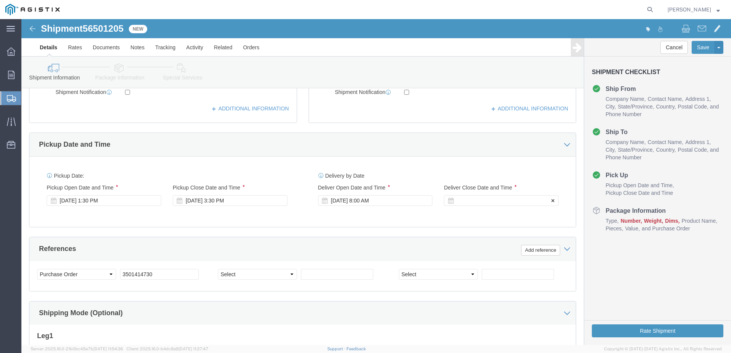
click div
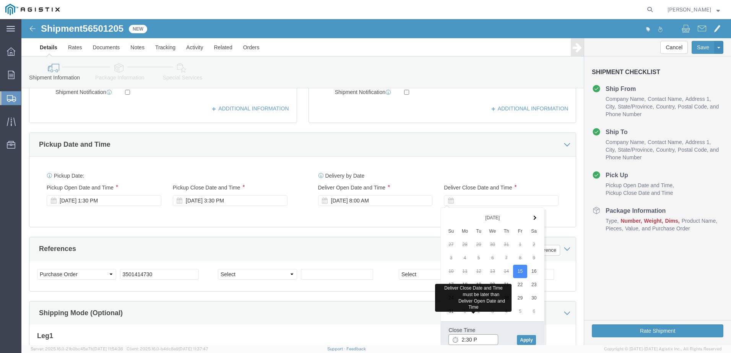
type input "2:30 PM"
click button "Apply"
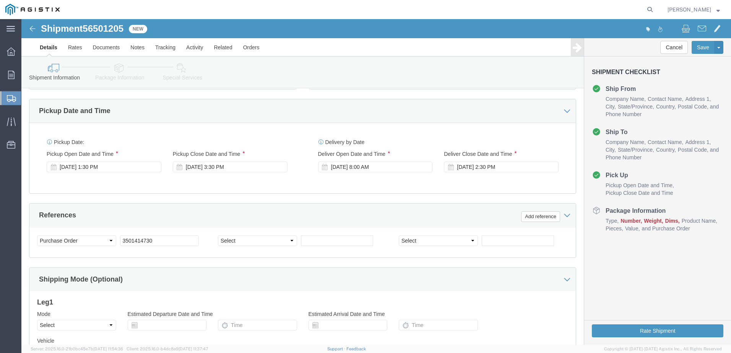
scroll to position [354, 0]
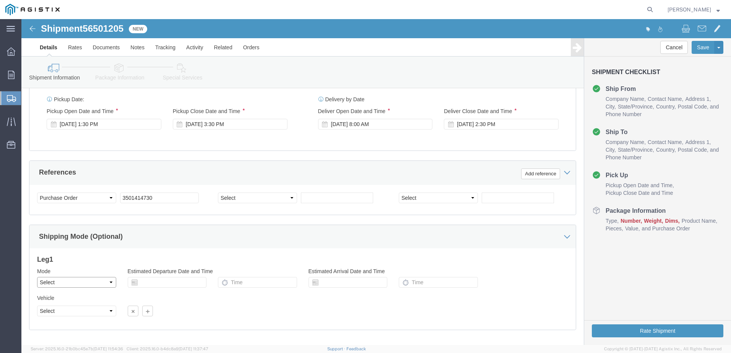
click select "Select Air Less than Truckload Multi-Leg Ocean Freight Rail Small Parcel Truckl…"
select select "LTL"
click select "Select Air Less than Truckload Multi-Leg Ocean Freight Rail Small Parcel Truckl…"
click select "Select Straight Truck"
select select "STTR"
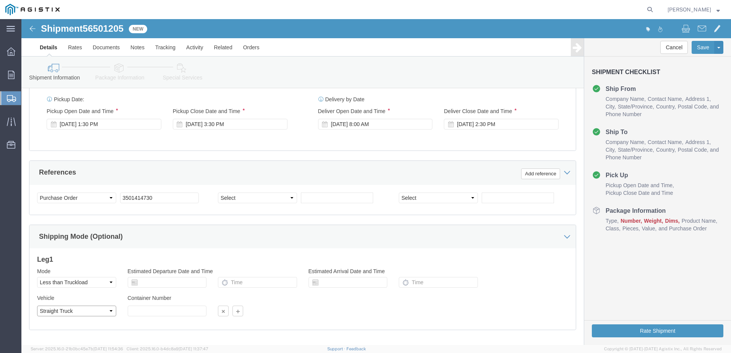
click select "Select Straight Truck"
click button "Rate Shipment"
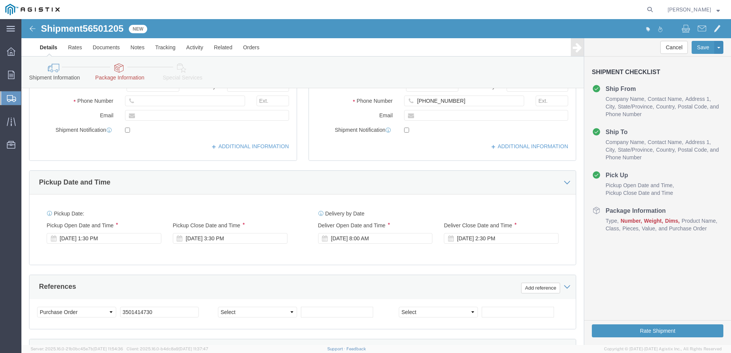
scroll to position [393, 0]
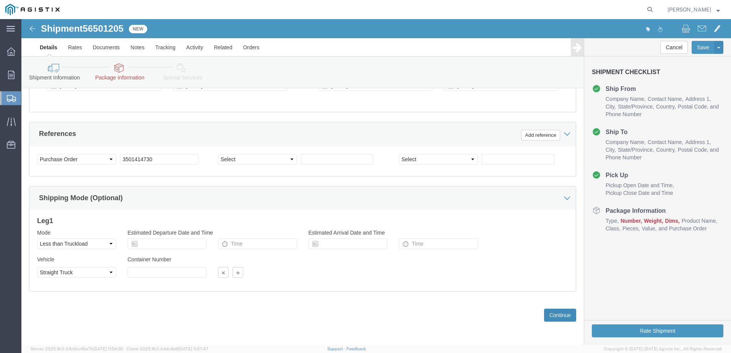
click button "Continue"
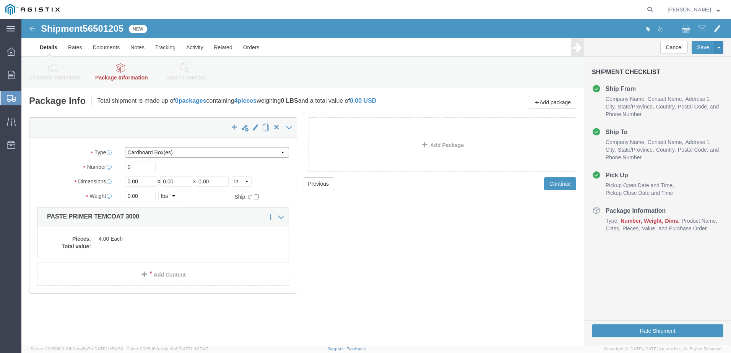
click select "Select Bulk Bundle(s) Cardboard Box(es) Carton(s) Crate(s) Drum(s) (Fiberboard)…"
select select "PSST"
click select "Select Bulk Bundle(s) Cardboard Box(es) Carton(s) Crate(s) Drum(s) (Fiberboard)…"
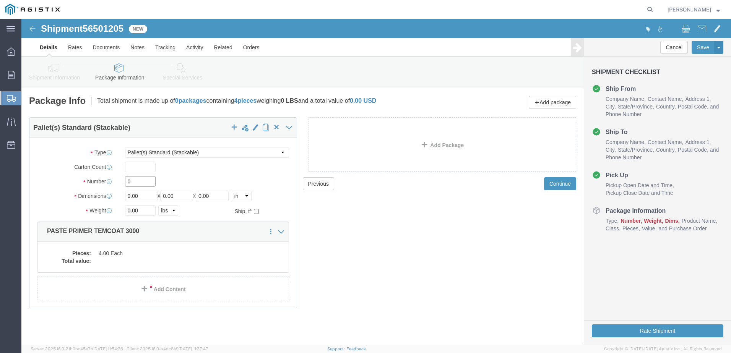
click input "0"
type input "1"
drag, startPoint x: 122, startPoint y: 179, endPoint x: 92, endPoint y: 178, distance: 30.2
click div "Dimensions Length 0.00 x Width 0.00 x Height 0.00 Select cm ft in"
type input "48"
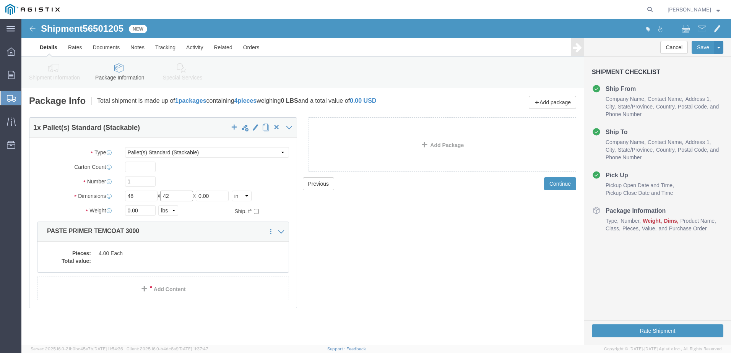
type input "42"
type input "15"
drag, startPoint x: 119, startPoint y: 193, endPoint x: 60, endPoint y: 184, distance: 60.2
click div "Weight 0.00 Select kgs lbs Ship. t°"
type input "186"
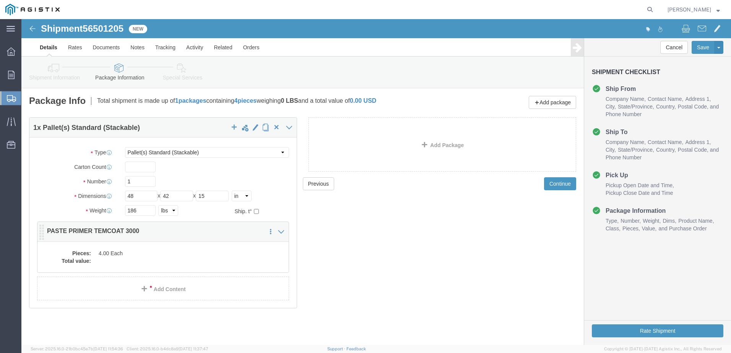
click dd
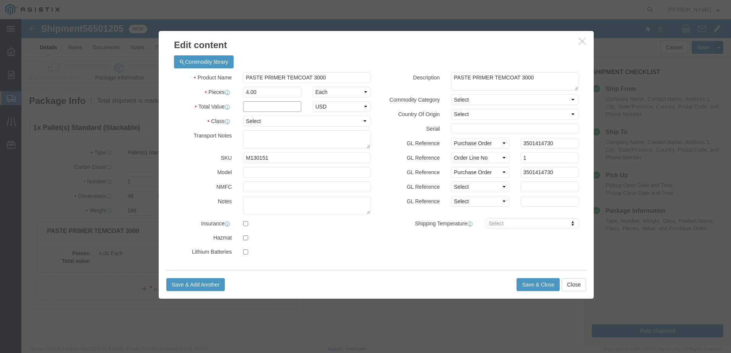
click input "text"
type input "1"
click select "Select 50 55 60 65 70 85 92.5 100 125 175 250 300 400"
select select "65"
click select "Select 50 55 60 65 70 85 92.5 100 125 175 250 300 400"
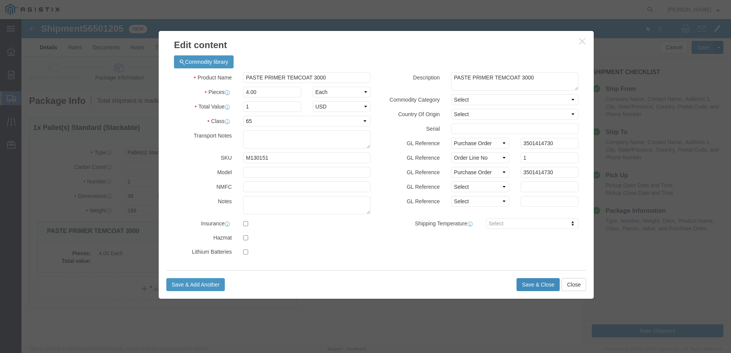
click button "Save & Close"
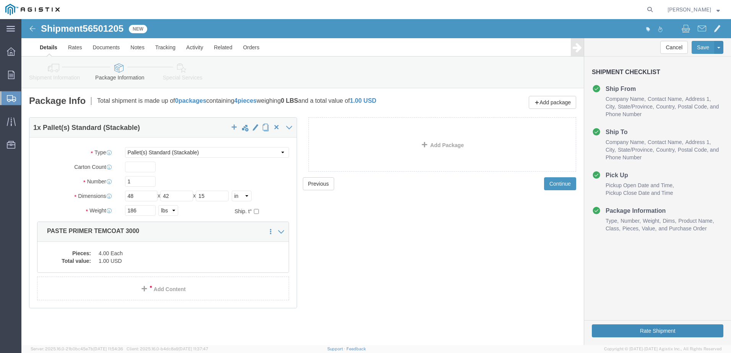
drag, startPoint x: 623, startPoint y: 306, endPoint x: 261, endPoint y: 246, distance: 366.6
click button "Rate Shipment"
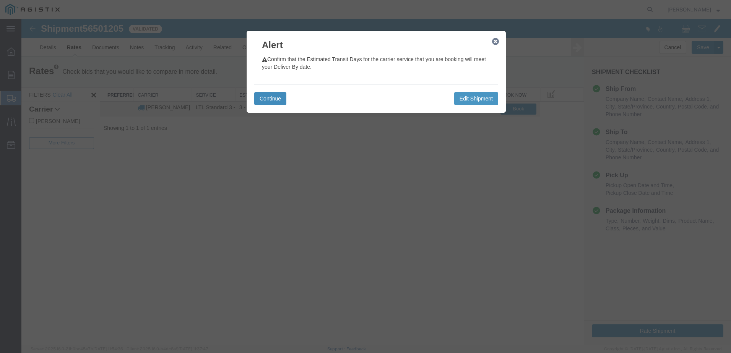
click at [271, 98] on button "Continue" at bounding box center [270, 98] width 32 height 13
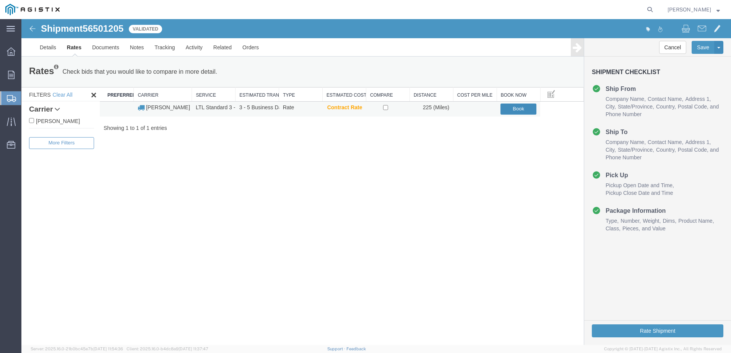
click at [509, 106] on button "Book" at bounding box center [518, 109] width 36 height 11
